Goal: Information Seeking & Learning: Understand process/instructions

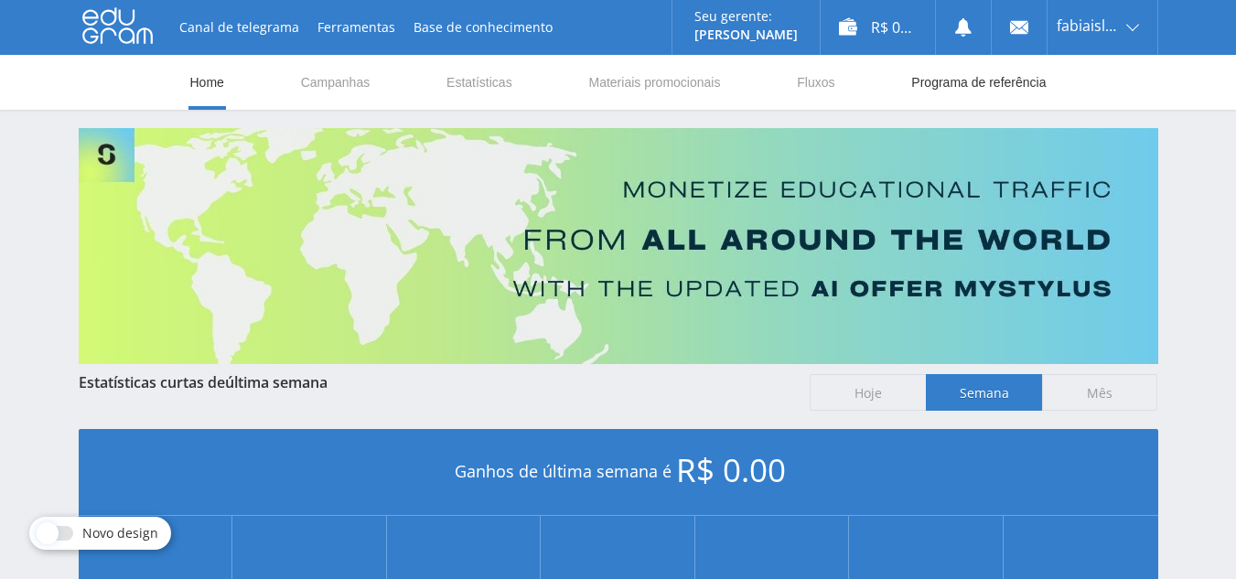
click at [931, 82] on link "Programa de referência" at bounding box center [979, 82] width 138 height 55
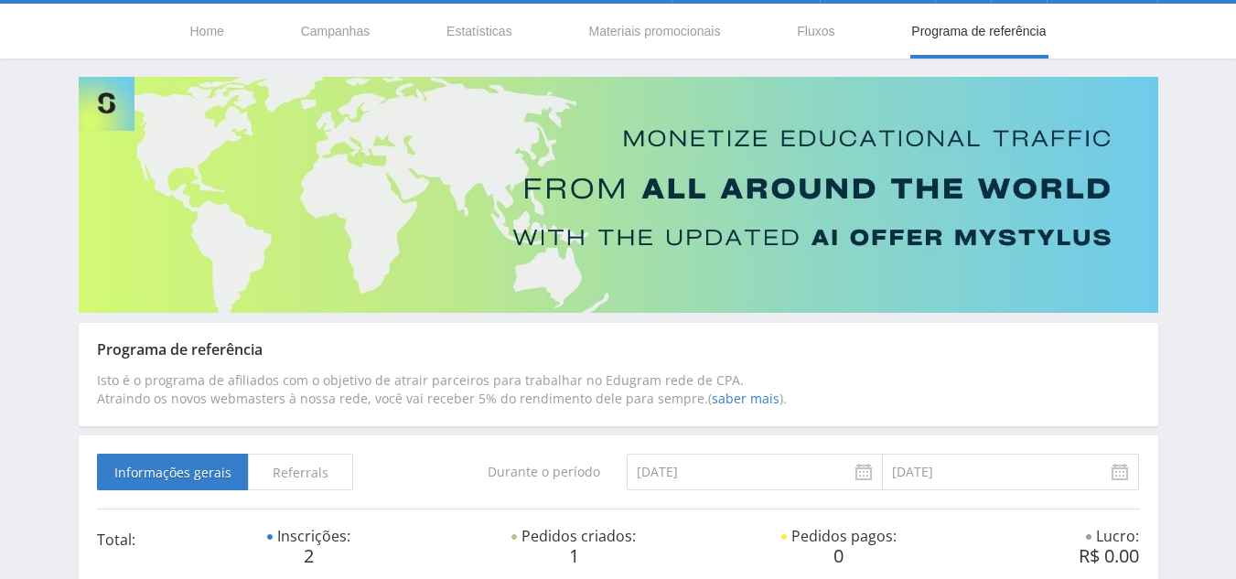
scroll to position [39, 0]
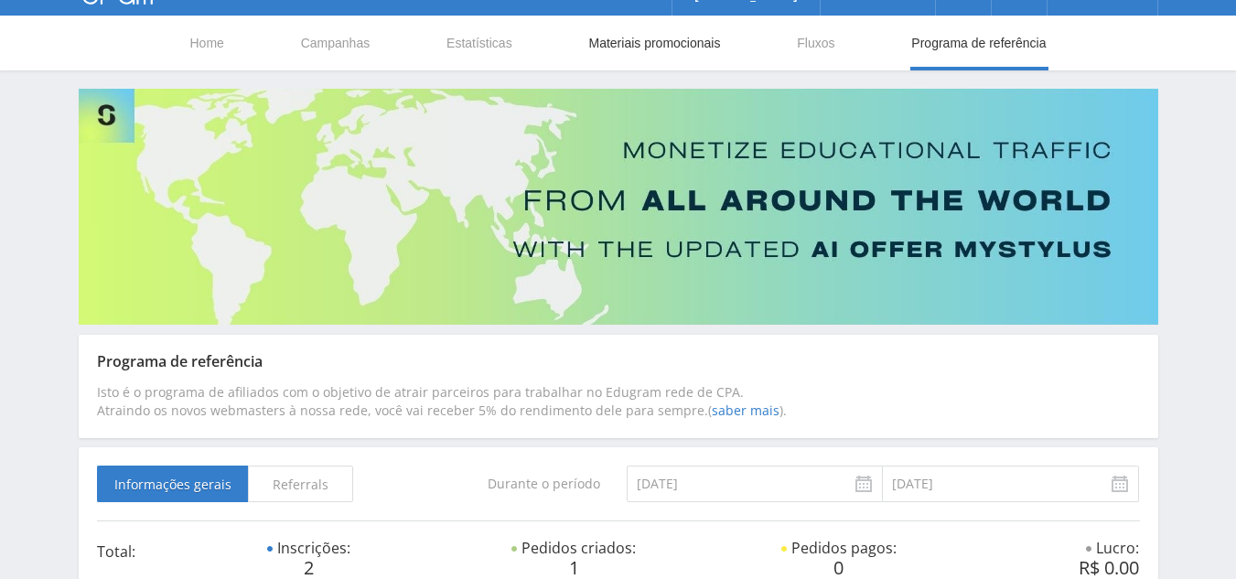
click at [690, 50] on link "Materiais promocionais" at bounding box center [654, 43] width 135 height 55
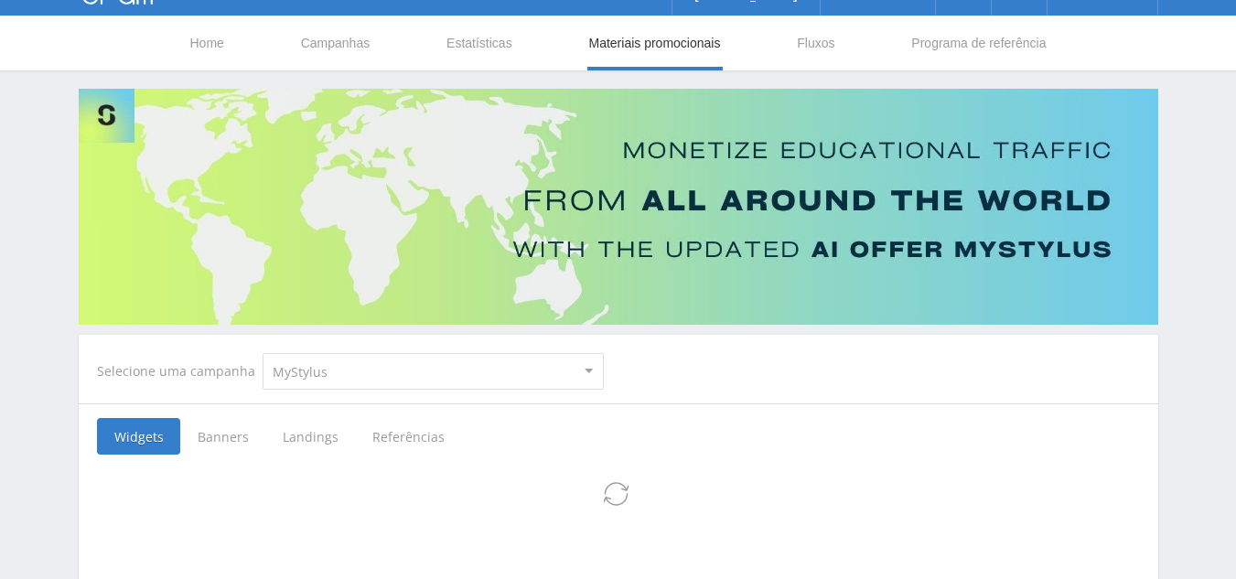
click at [568, 380] on select "MyStylus MyStylus - Revshare Studybay Studybay [GEOGRAPHIC_DATA] Study AI (RevS…" at bounding box center [433, 371] width 341 height 37
select select "3"
click at [263, 353] on select "MyStylus MyStylus - Revshare Studybay Studybay [GEOGRAPHIC_DATA] Study AI (RevS…" at bounding box center [433, 371] width 341 height 37
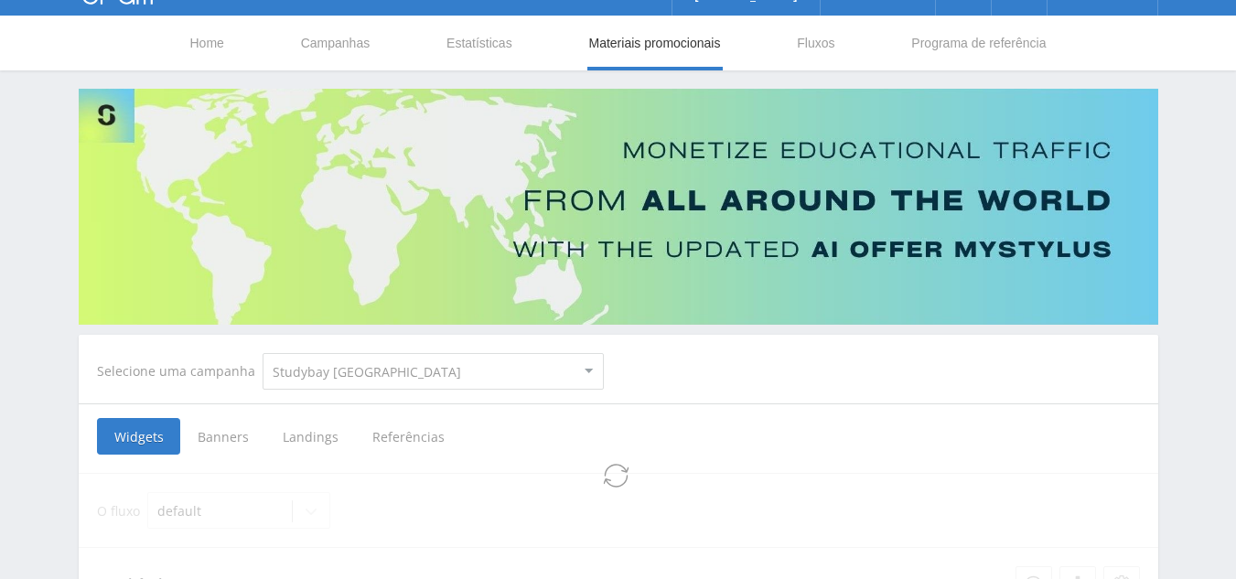
select select "3"
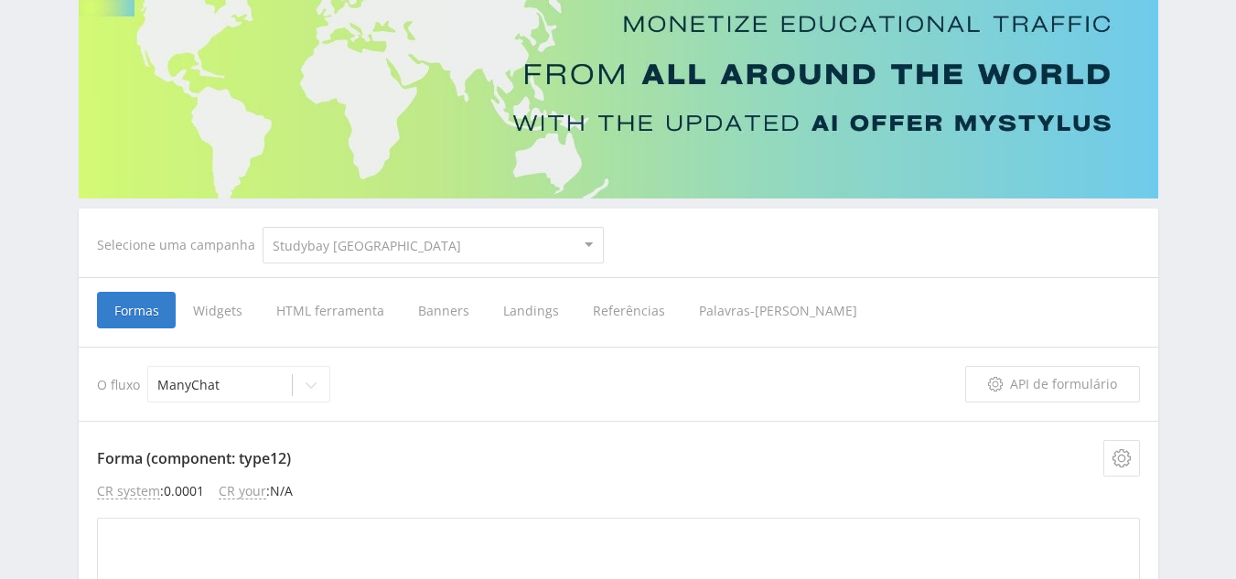
scroll to position [202, 0]
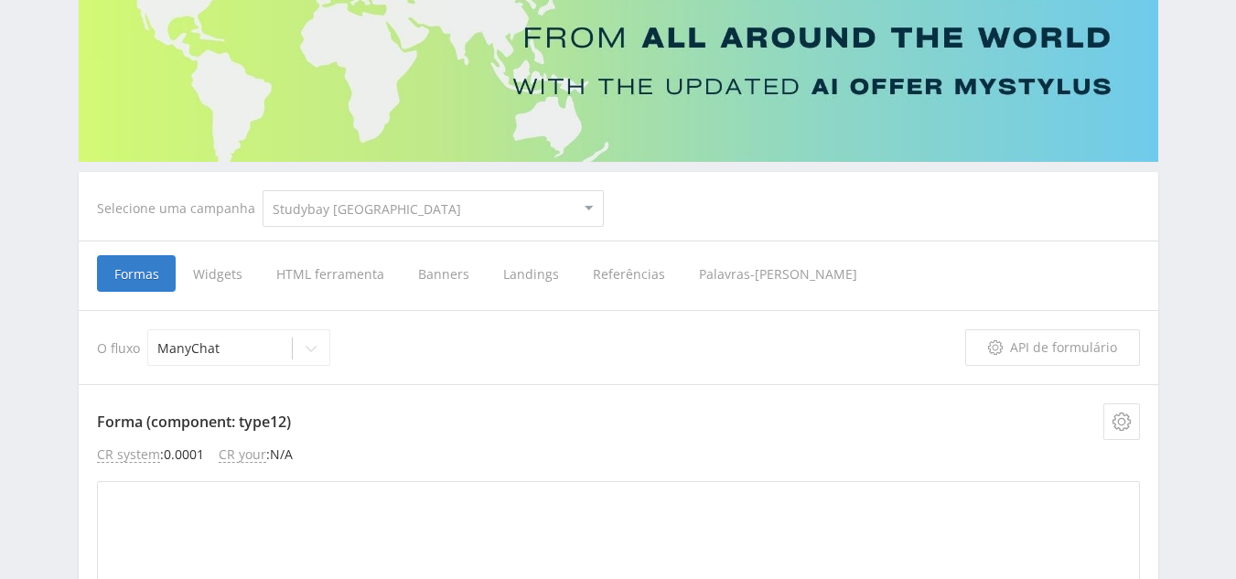
click at [619, 276] on span "Referências" at bounding box center [629, 273] width 106 height 37
click at [0, 0] on input "Referências" at bounding box center [0, 0] width 0 height 0
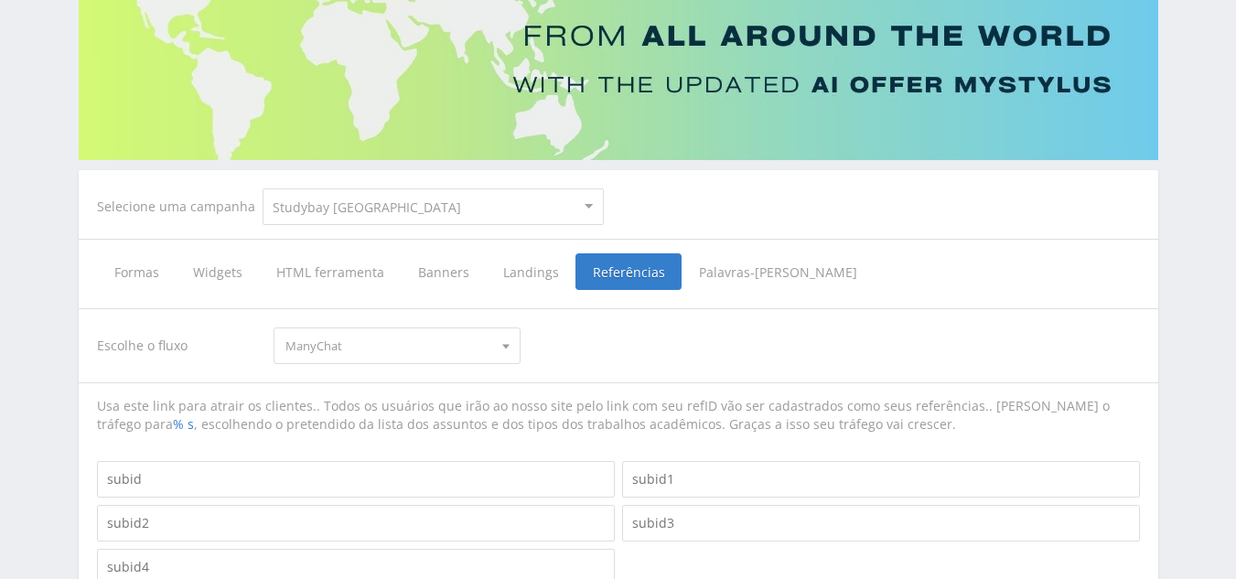
scroll to position [200, 0]
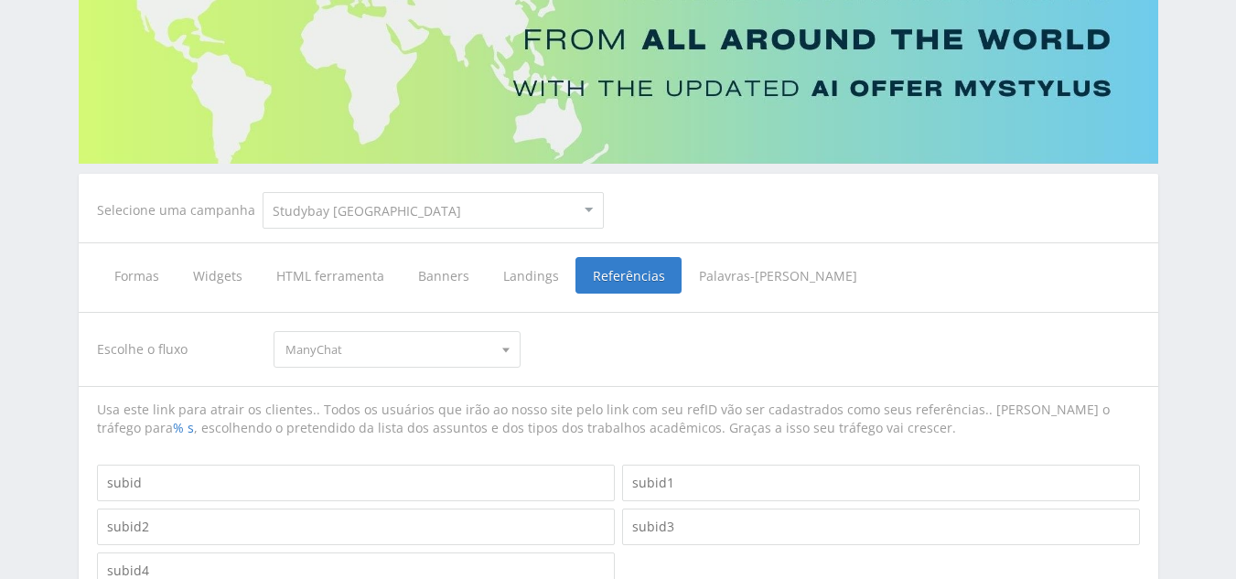
click at [372, 269] on span "HTML ferramenta" at bounding box center [330, 275] width 142 height 37
click at [0, 0] on input "HTML ferramenta" at bounding box center [0, 0] width 0 height 0
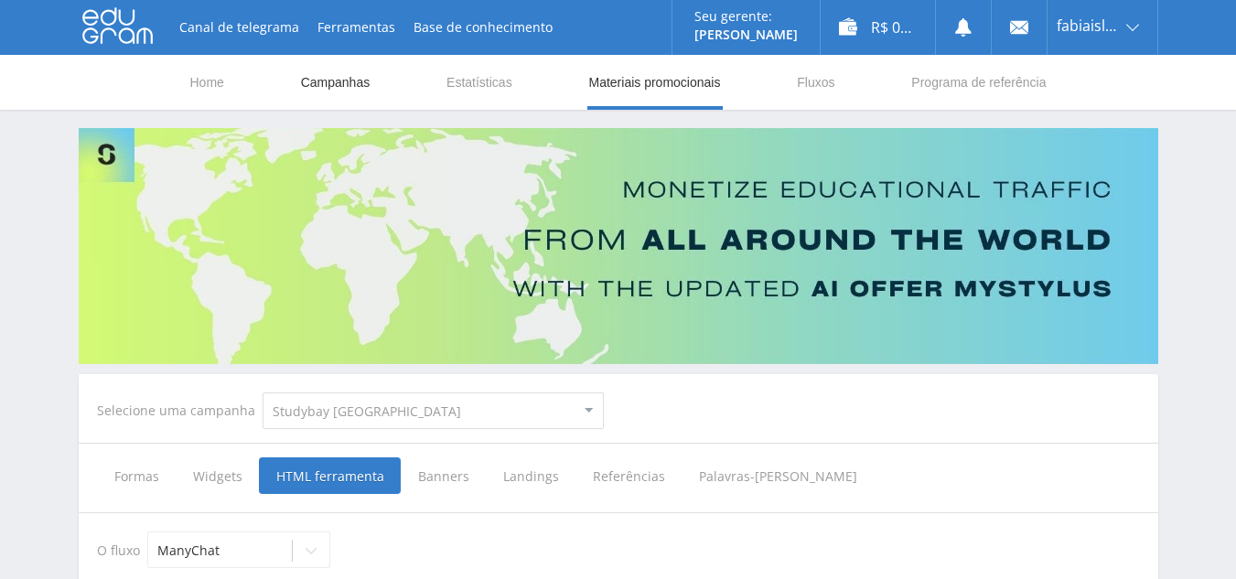
click at [328, 81] on link "Campanhas" at bounding box center [335, 82] width 73 height 55
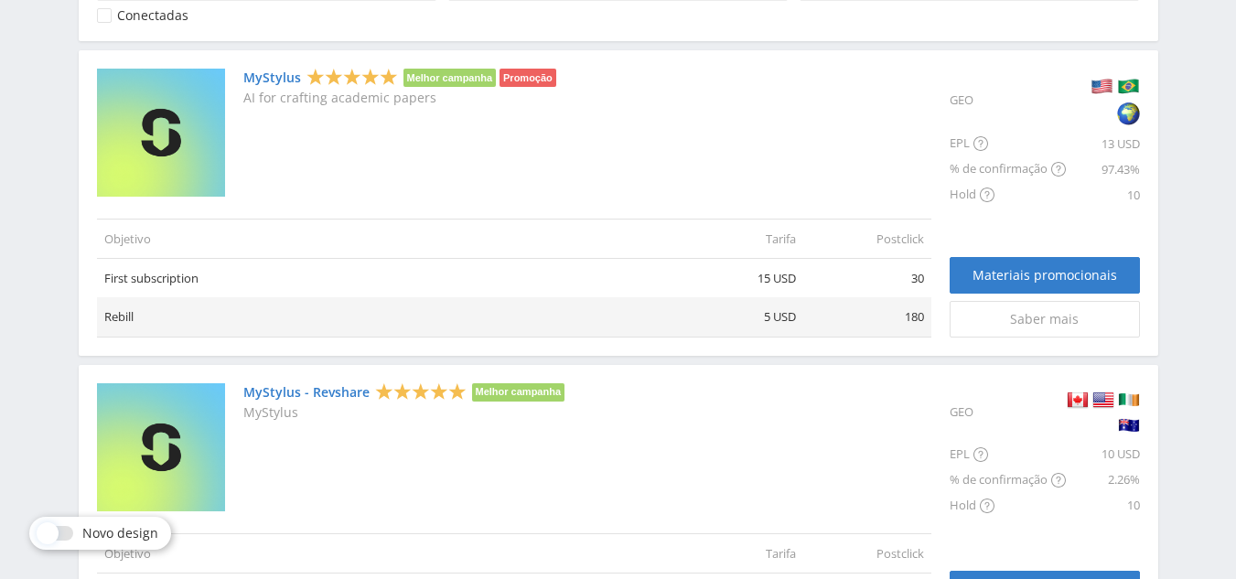
scroll to position [444, 0]
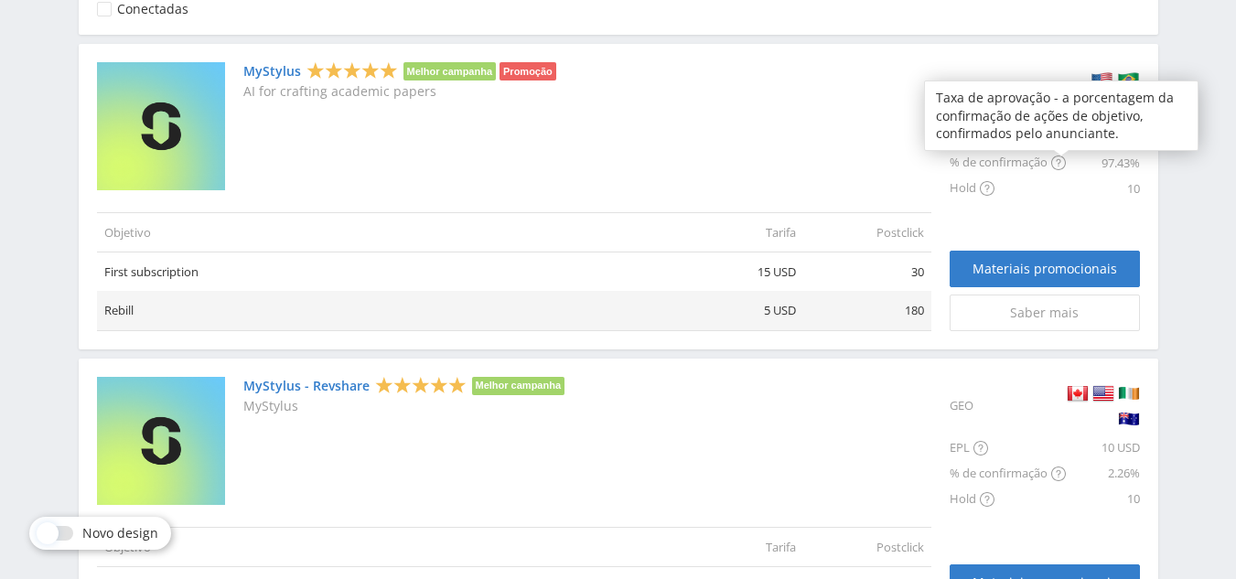
click at [1062, 163] on icon at bounding box center [1058, 163] width 15 height 15
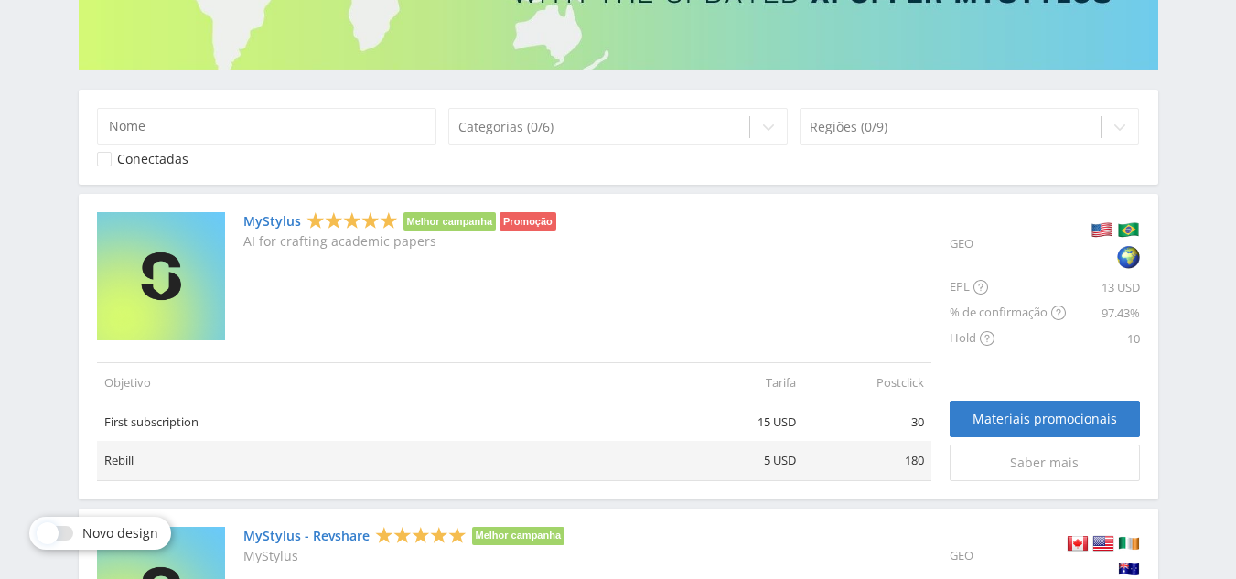
scroll to position [0, 0]
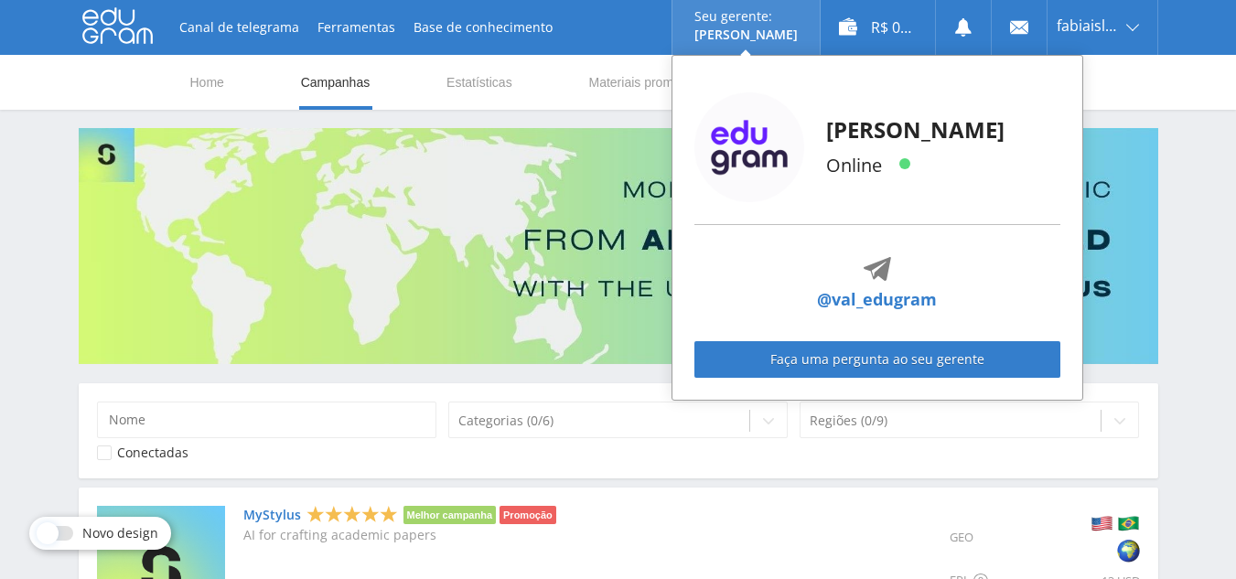
click at [743, 31] on p "[PERSON_NAME]" at bounding box center [746, 34] width 103 height 15
click at [755, 39] on p "[PERSON_NAME]" at bounding box center [746, 34] width 103 height 15
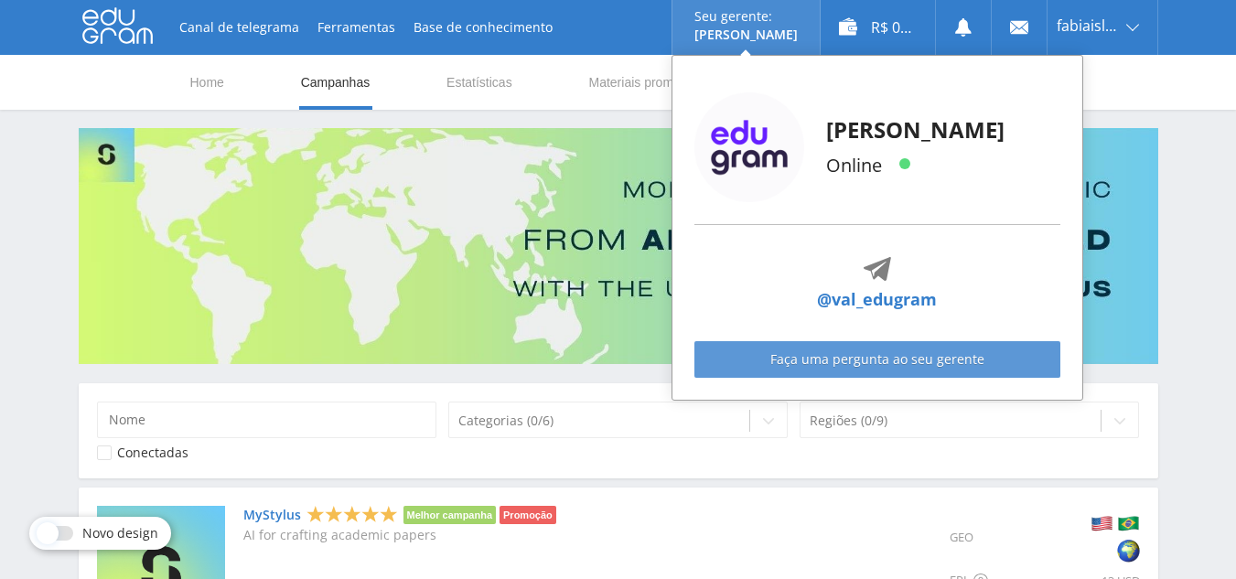
click at [840, 357] on link "Faça uma pergunta ao seu gerente" at bounding box center [878, 359] width 366 height 37
